Goal: Transaction & Acquisition: Purchase product/service

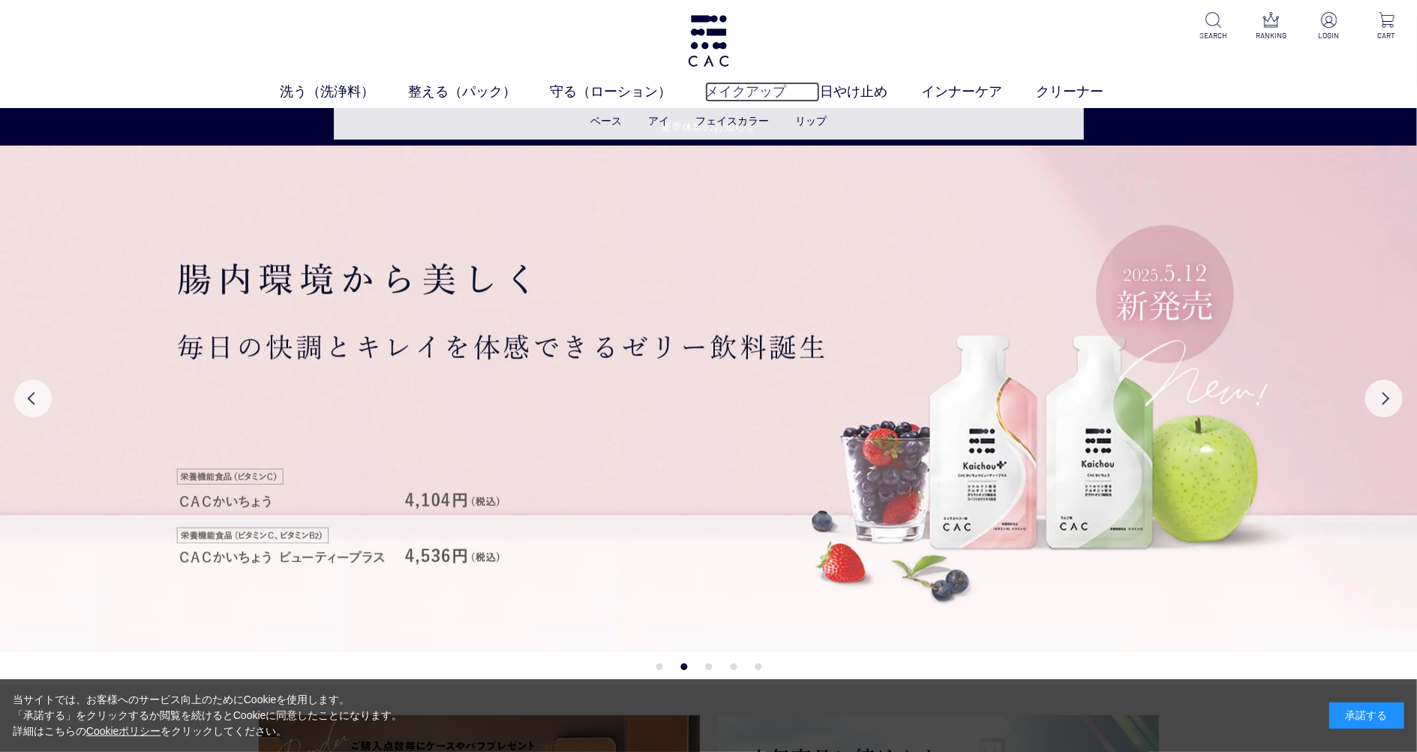
click at [782, 88] on link "メイクアップ" at bounding box center [762, 92] width 115 height 20
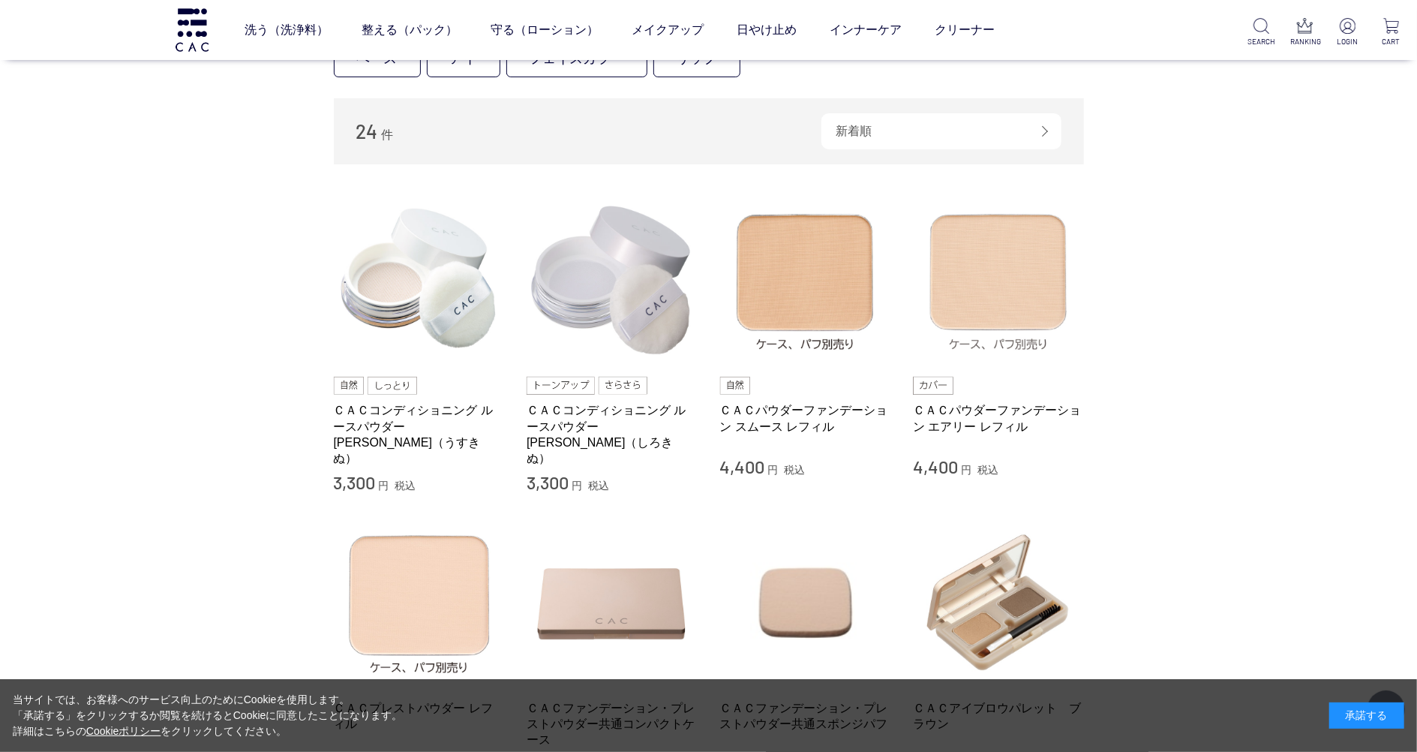
scroll to position [300, 0]
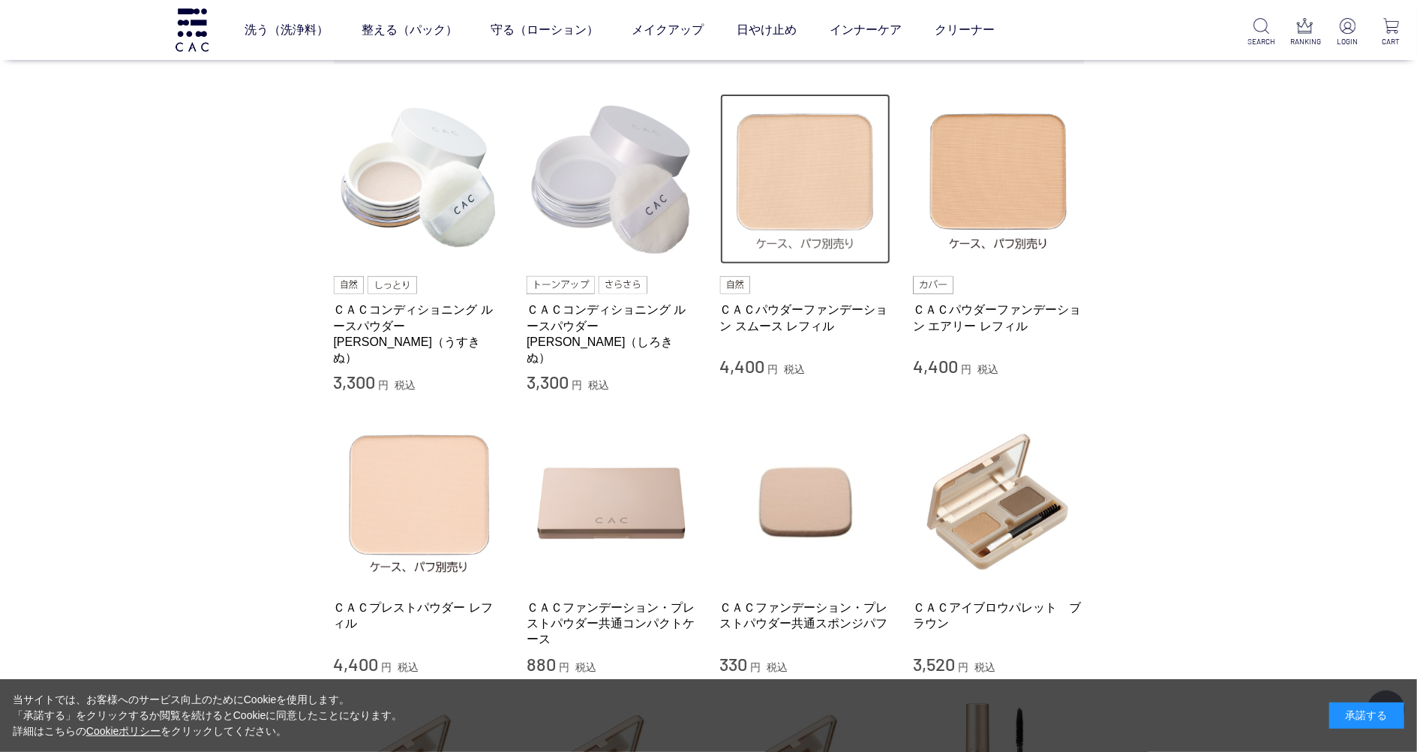
click at [843, 187] on img at bounding box center [805, 179] width 171 height 171
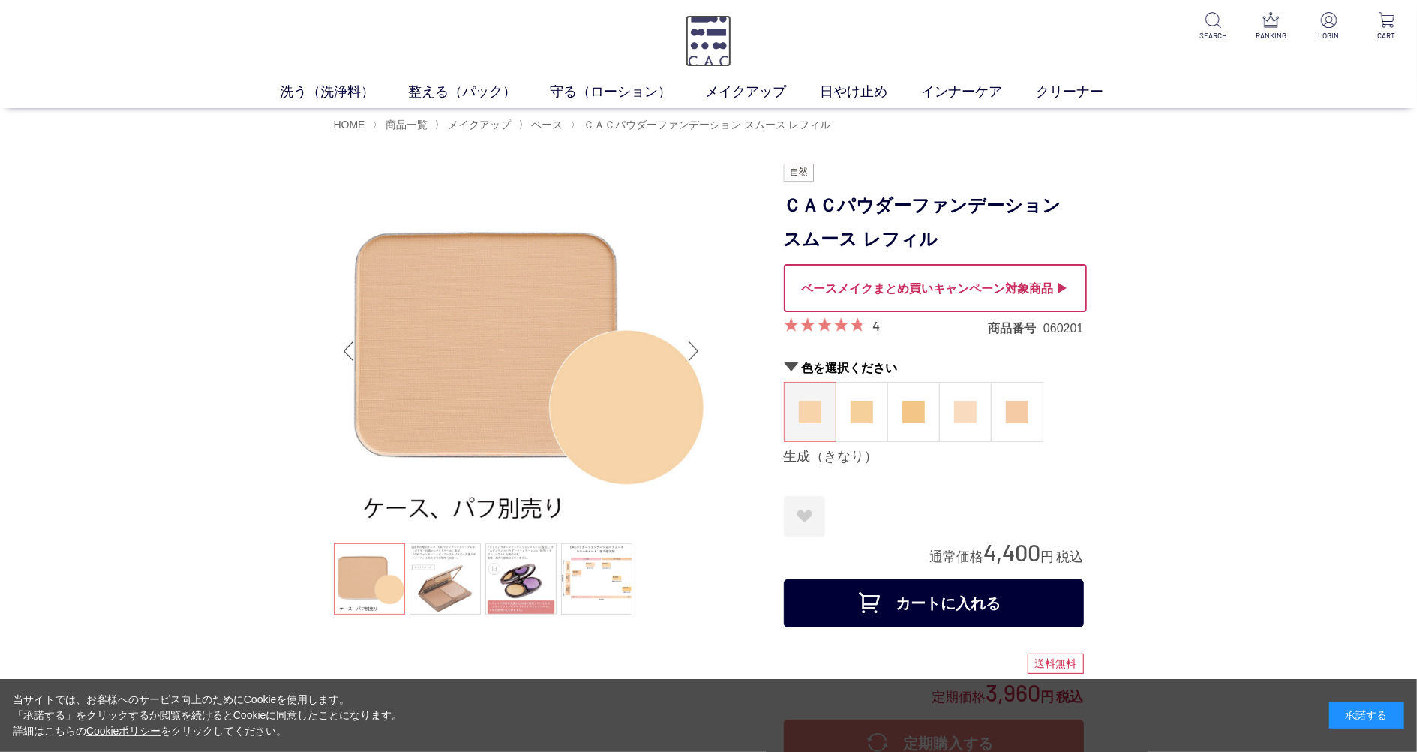
click at [712, 41] on img at bounding box center [708, 41] width 45 height 52
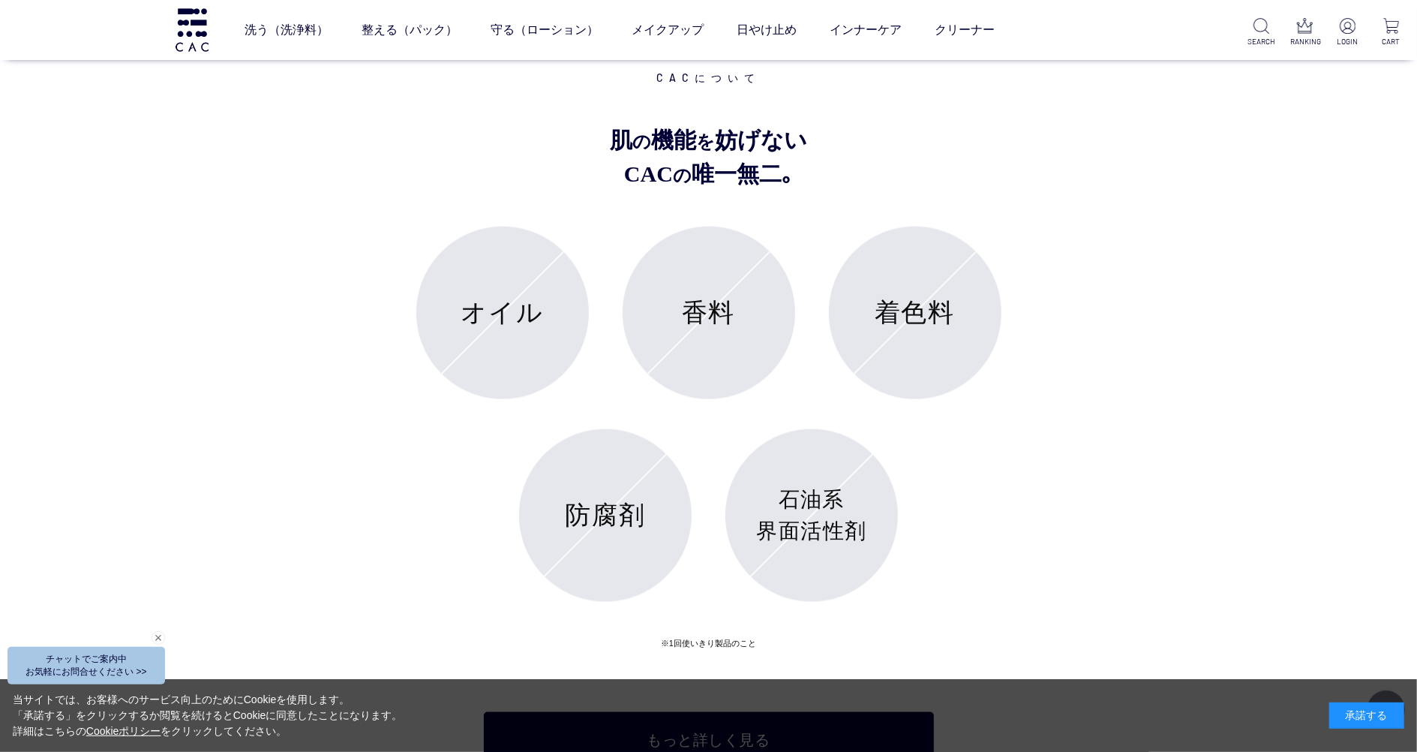
scroll to position [5630, 0]
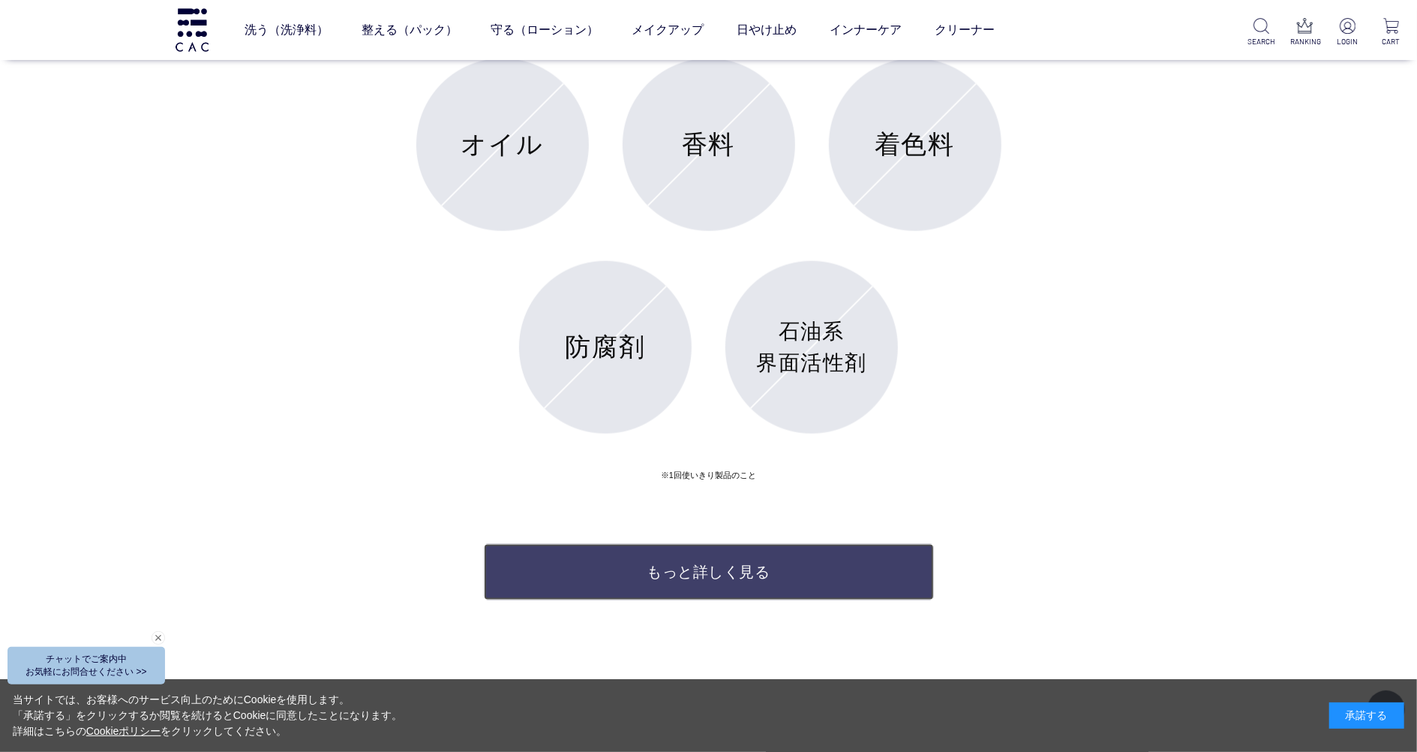
click at [874, 562] on link "もっと詳しく見る" at bounding box center [709, 572] width 450 height 56
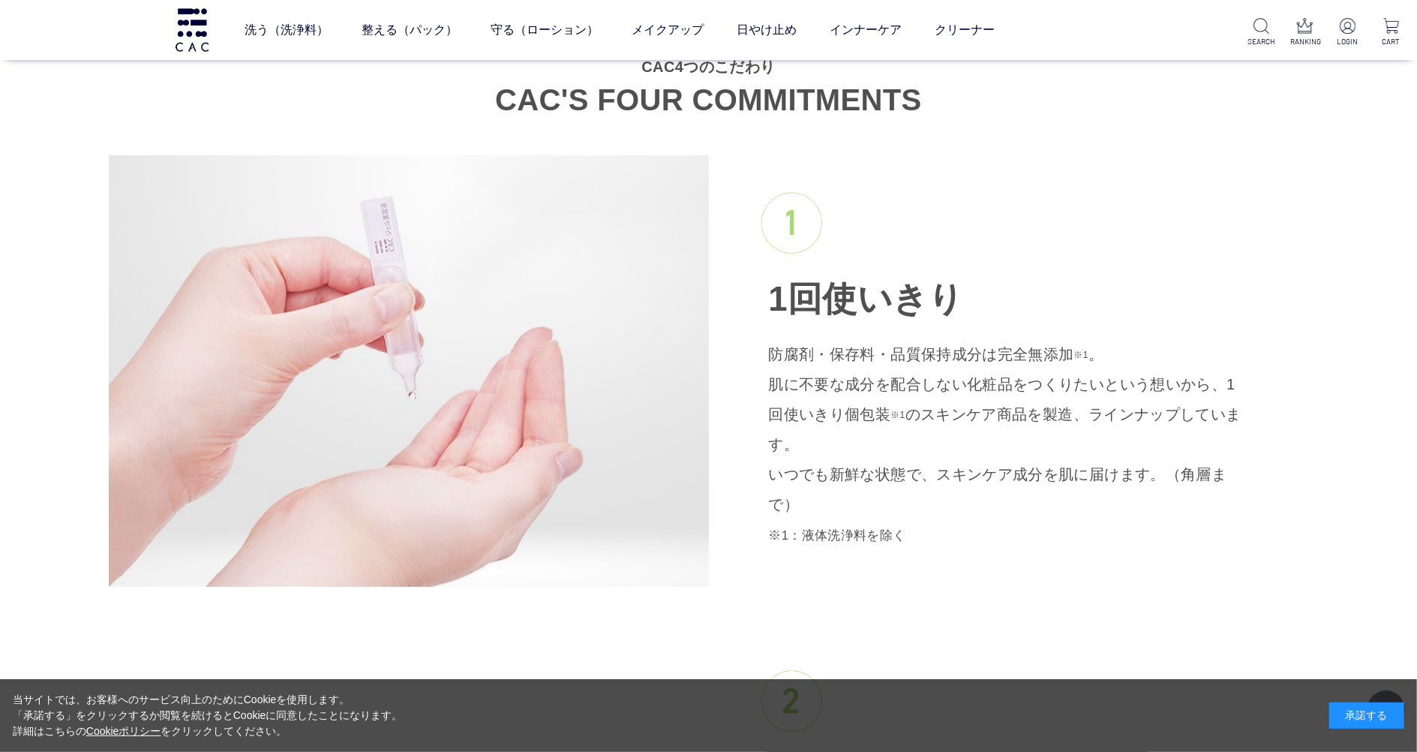
scroll to position [1700, 0]
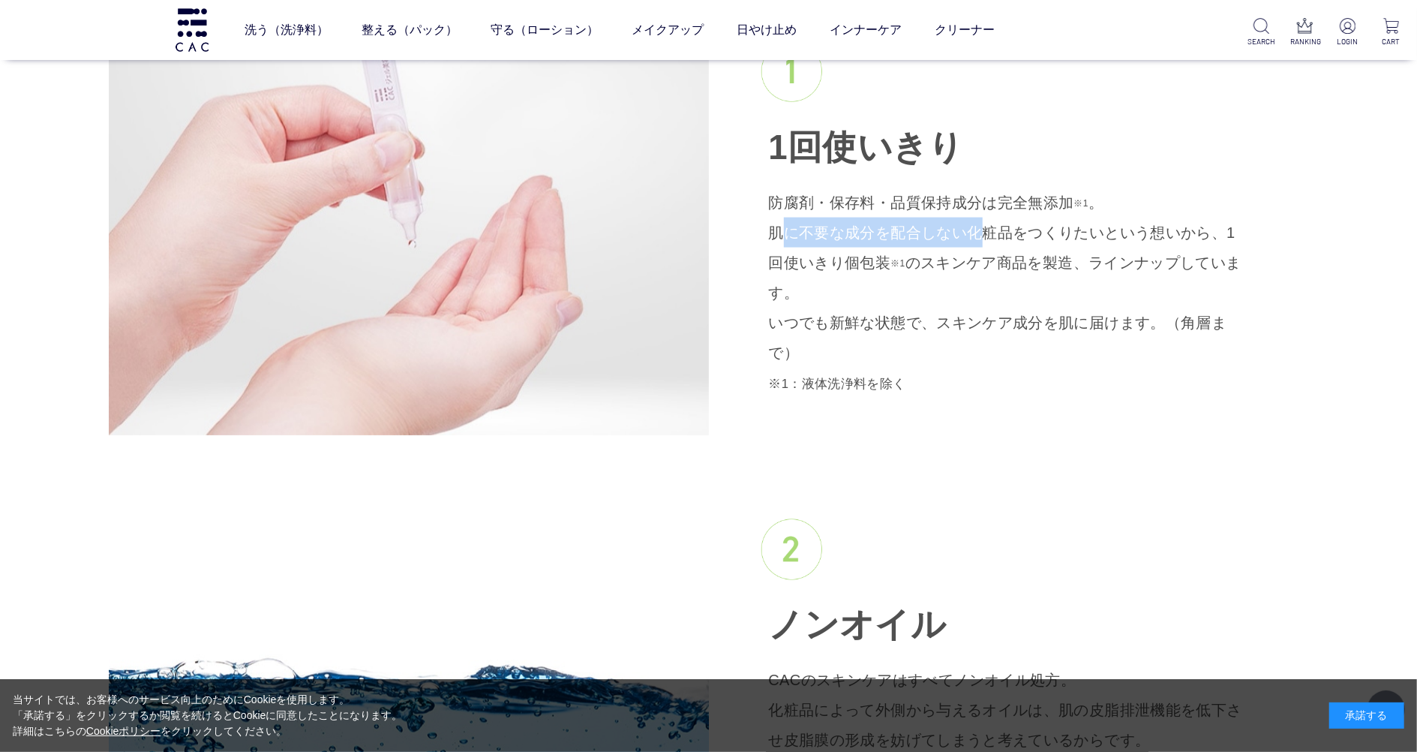
drag, startPoint x: 959, startPoint y: 251, endPoint x: 767, endPoint y: 246, distance: 192.1
click at [767, 246] on div "1回使いきり 防腐剤・保存料・品質保持成分は完全無添加 ※1 。 肌に不要な成分を配合しない化粧品をつくりたいという想いから、1回使いきり個包装 ※1 のスキ…" at bounding box center [1009, 219] width 600 height 431
drag, startPoint x: 767, startPoint y: 246, endPoint x: 789, endPoint y: 244, distance: 22.6
copy p "肌に不要な成分を配合しない"
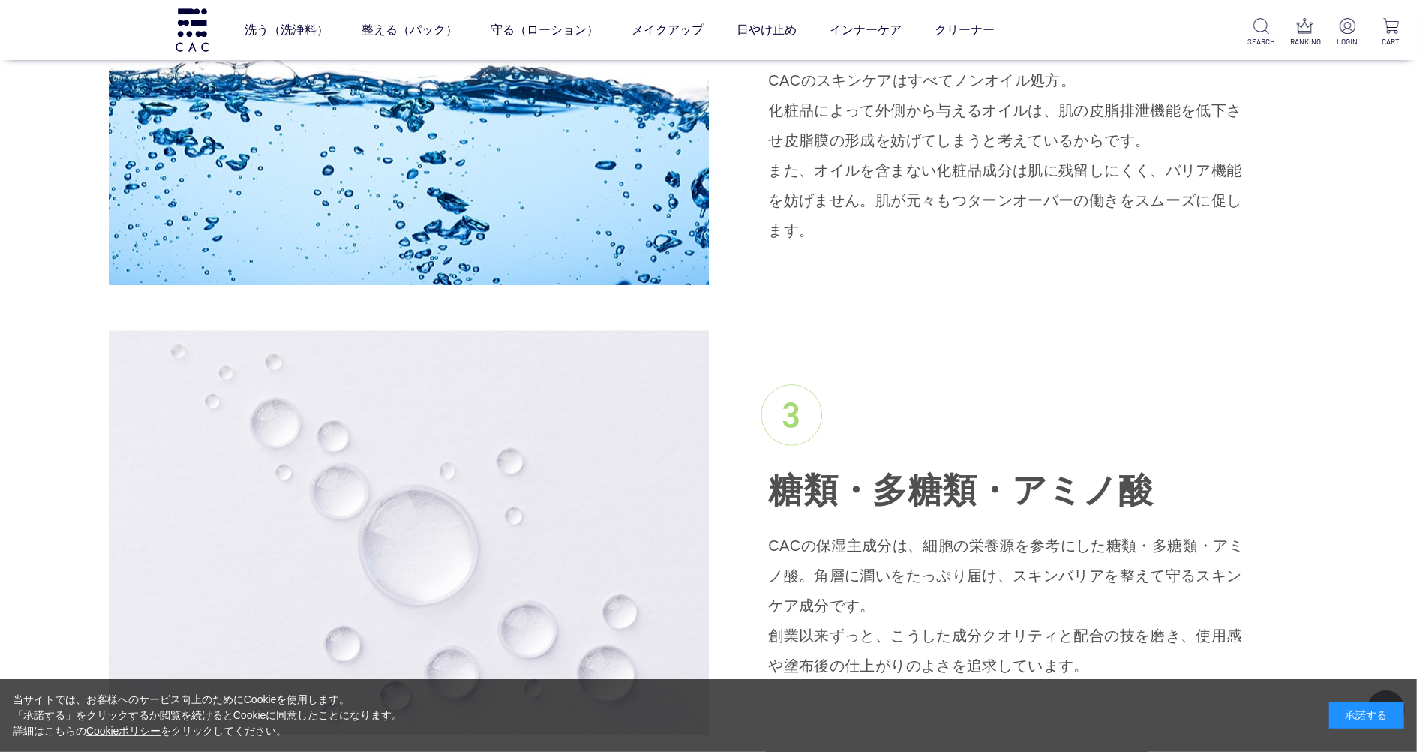
scroll to position [2201, 0]
